Goal: Task Accomplishment & Management: Complete application form

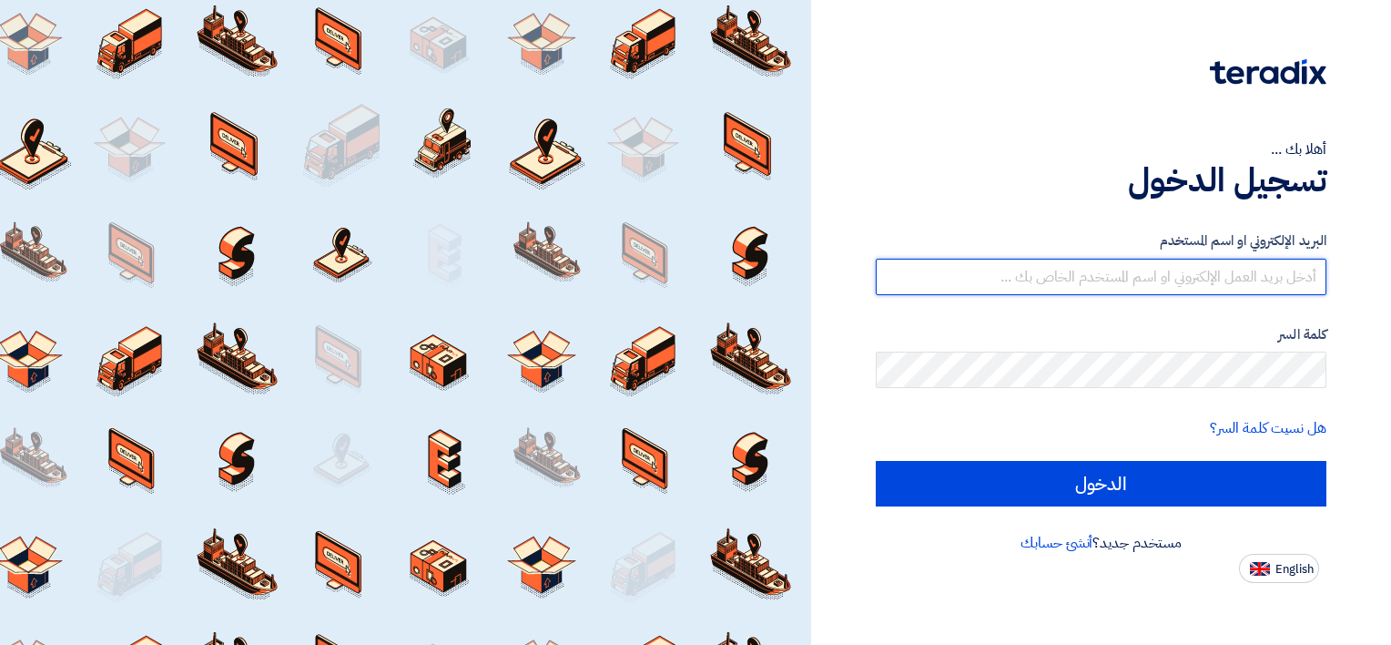
click at [1193, 274] on input "text" at bounding box center [1101, 277] width 451 height 36
type input "[EMAIL_ADDRESS][DOMAIN_NAME]"
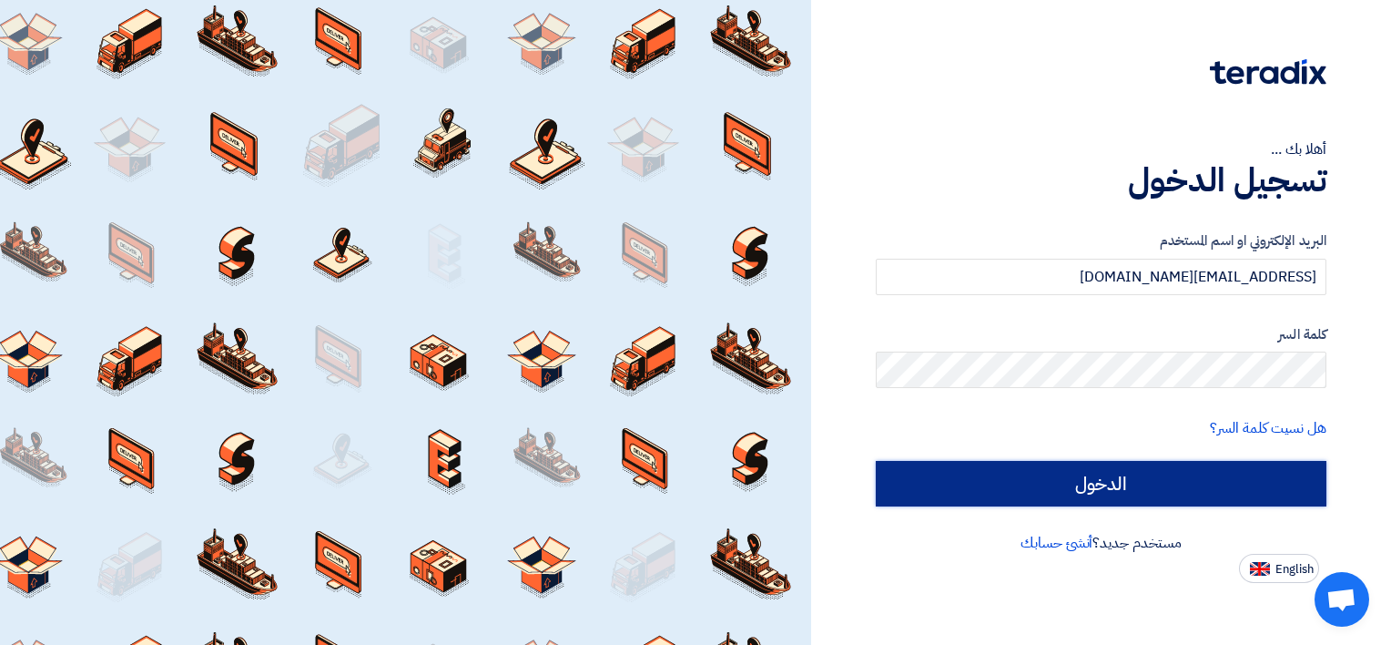
click at [1166, 494] on input "الدخول" at bounding box center [1101, 484] width 451 height 46
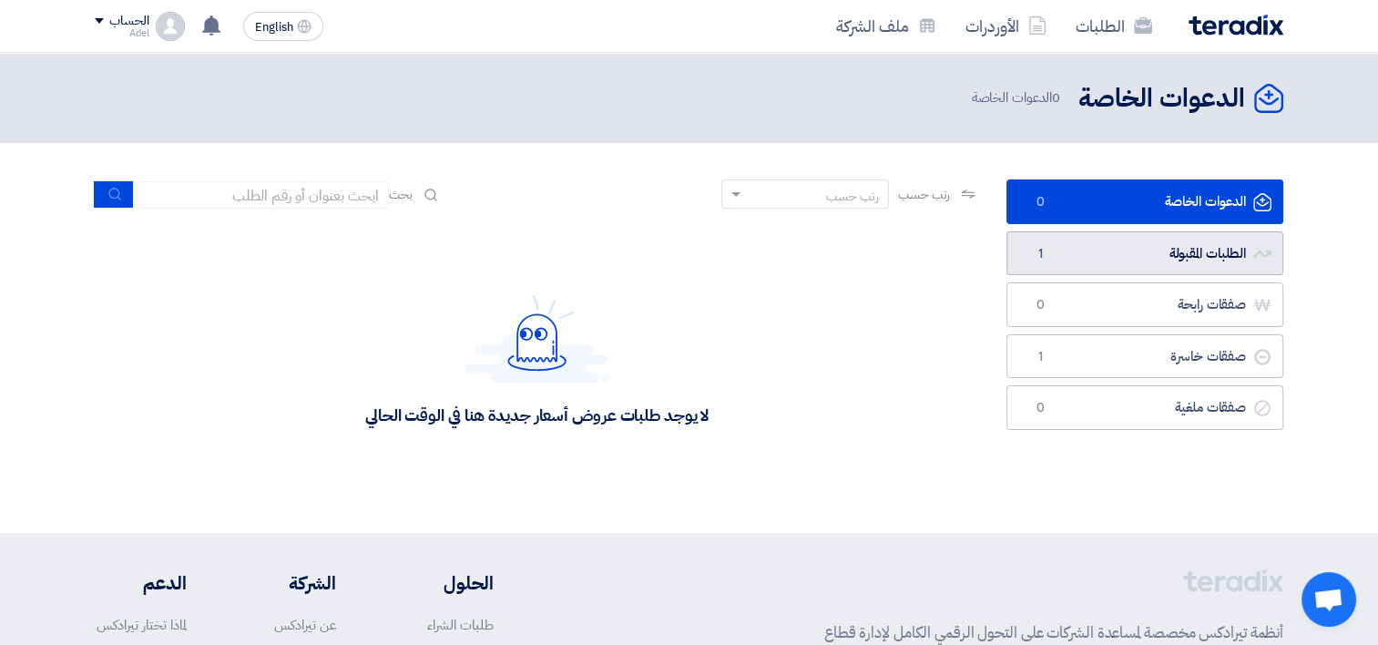
click at [1115, 255] on link "الطلبات المقبولة الطلبات المقبولة 1" at bounding box center [1144, 253] width 277 height 45
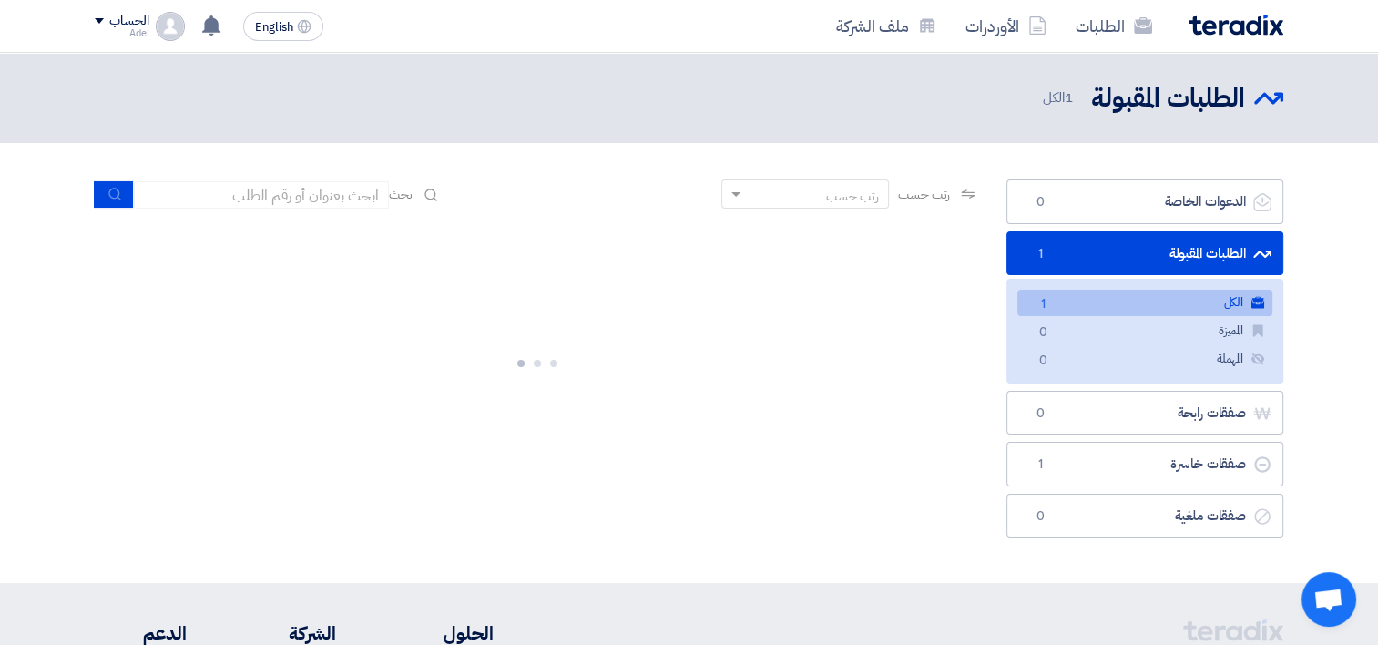
click at [1114, 301] on link "الكل الكل 1" at bounding box center [1144, 303] width 255 height 26
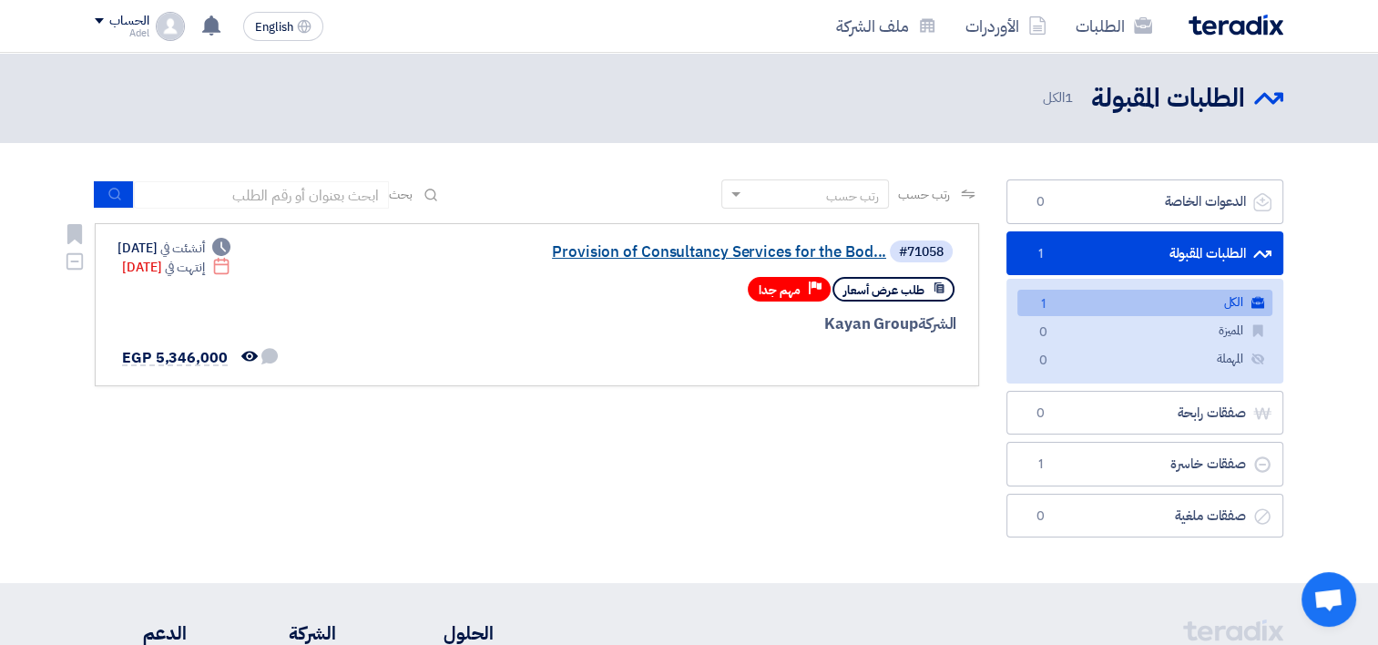
click at [832, 252] on link "Provision of Consultancy Services for the Bod..." at bounding box center [704, 252] width 364 height 16
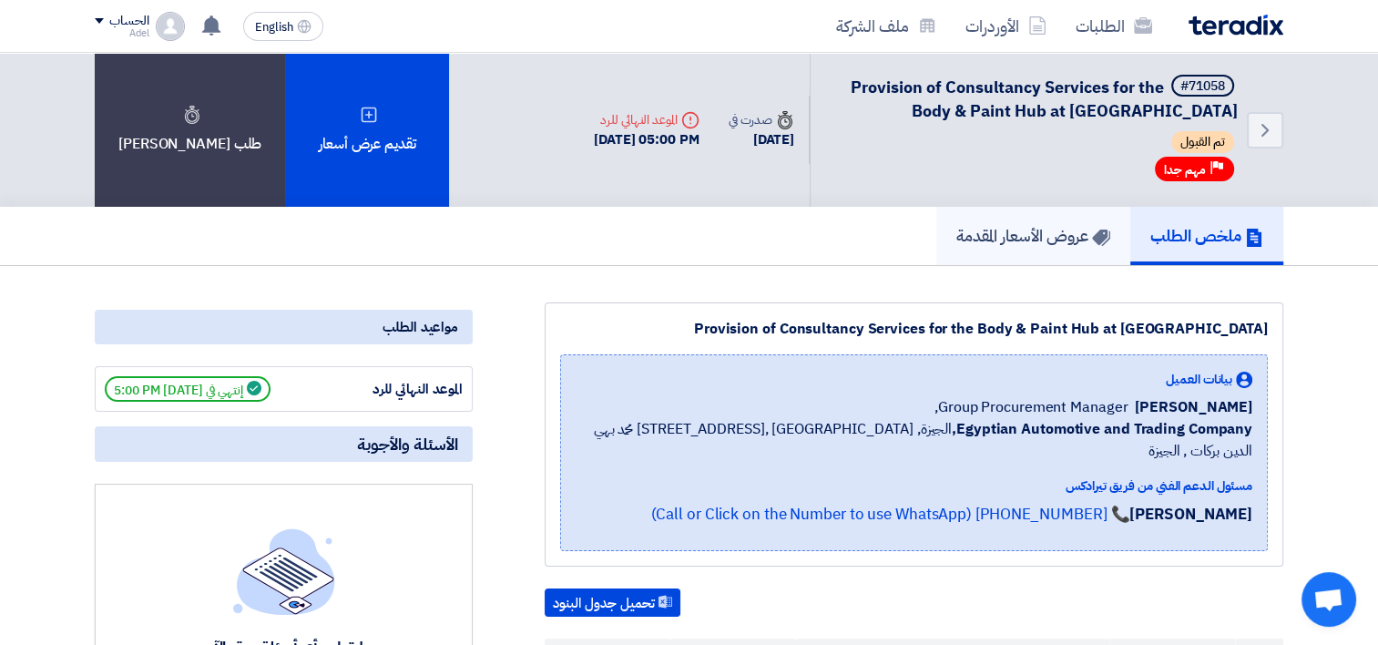
click at [1025, 219] on link "عروض الأسعار المقدمة" at bounding box center [1033, 236] width 194 height 58
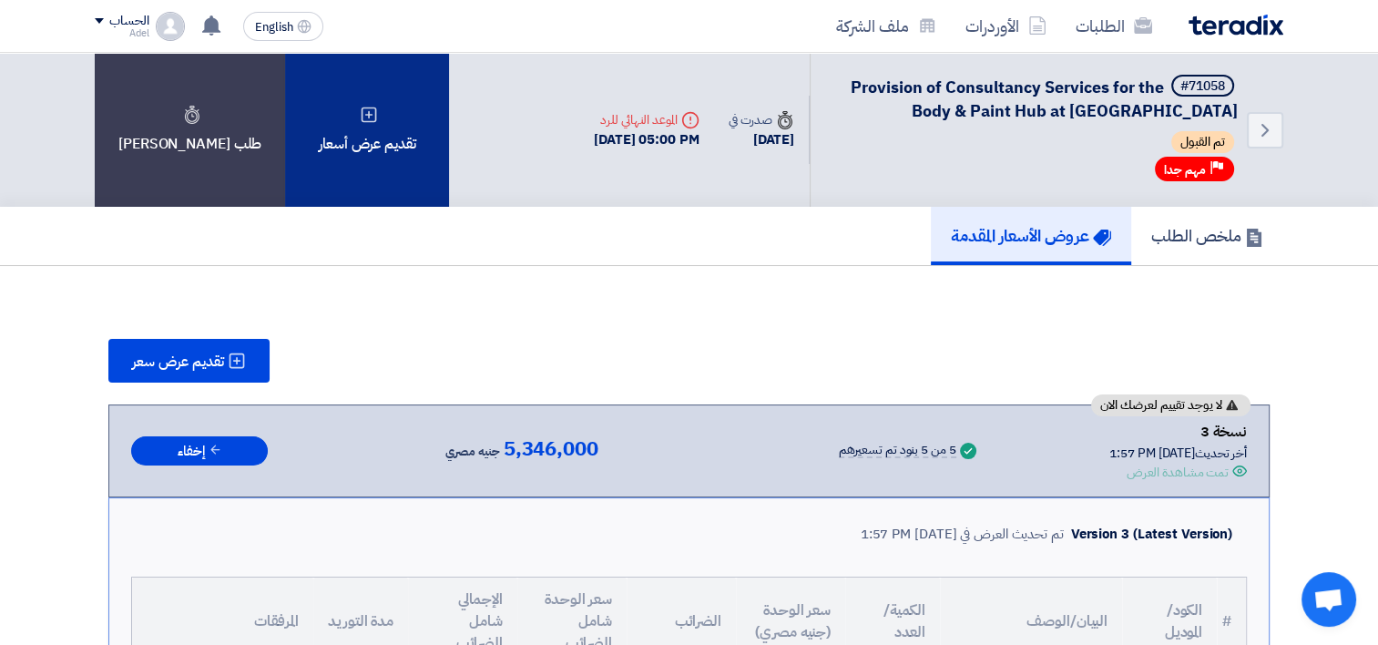
click at [375, 140] on div "تقديم عرض أسعار" at bounding box center [367, 130] width 164 height 154
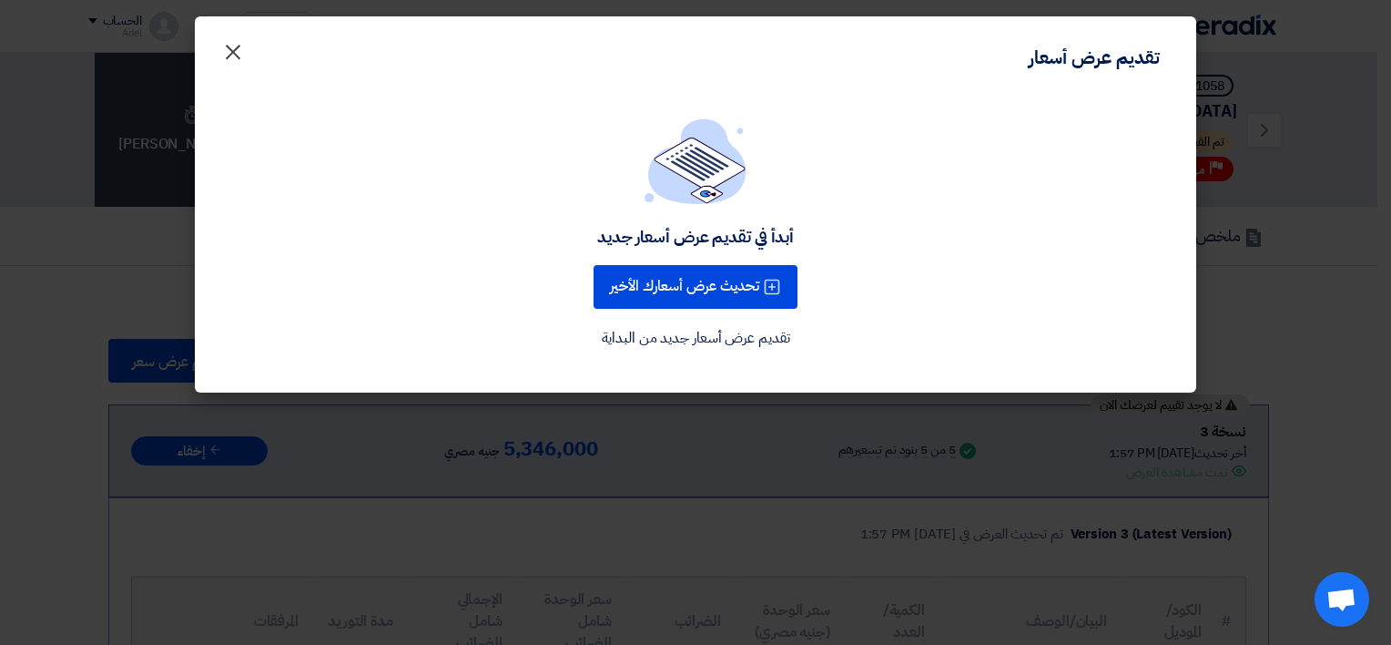
click at [228, 51] on span "×" at bounding box center [233, 51] width 22 height 55
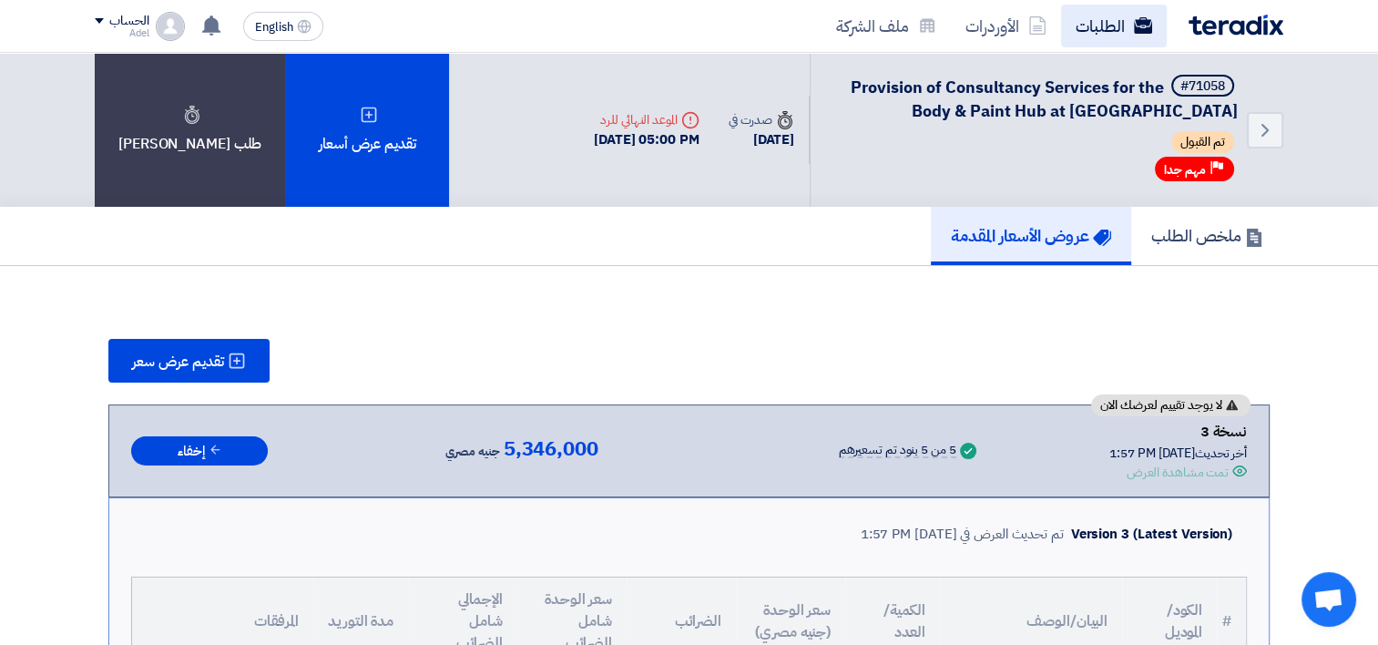
click at [1100, 25] on link "الطلبات" at bounding box center [1114, 26] width 106 height 43
